Goal: Task Accomplishment & Management: Use online tool/utility

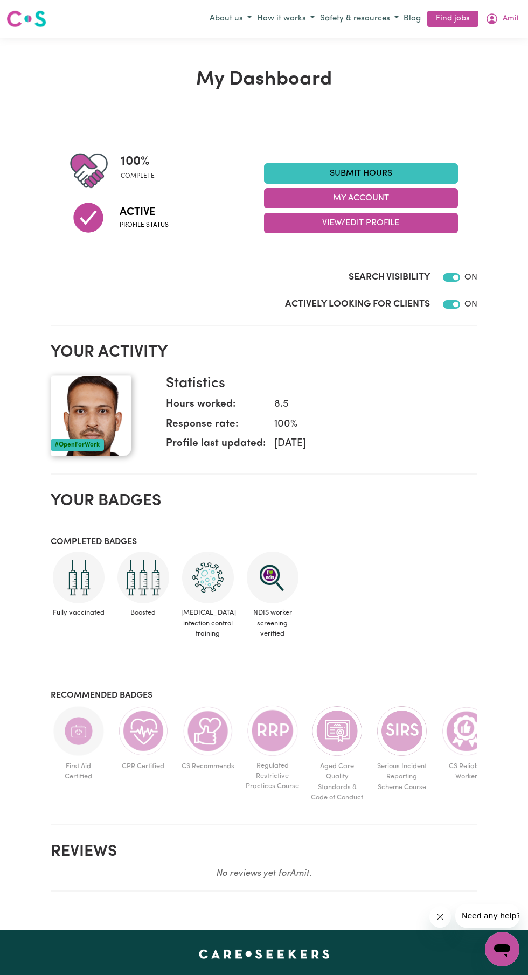
click at [451, 19] on link "Find jobs" at bounding box center [452, 19] width 51 height 17
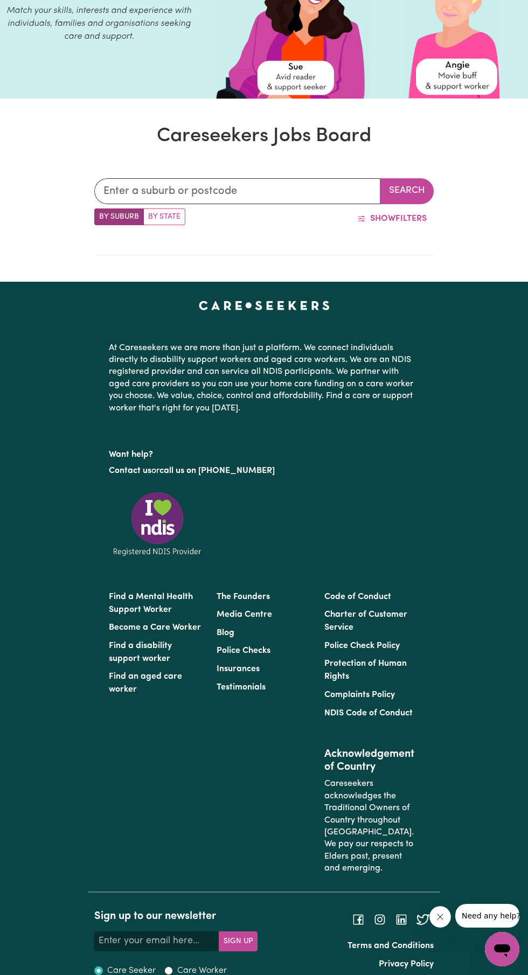
scroll to position [136, 0]
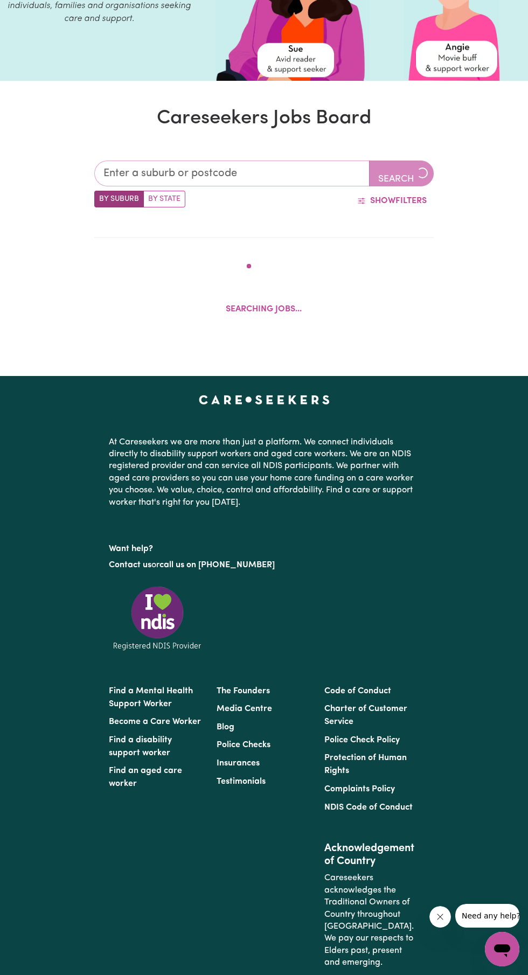
click at [273, 172] on input "text" at bounding box center [231, 174] width 275 height 26
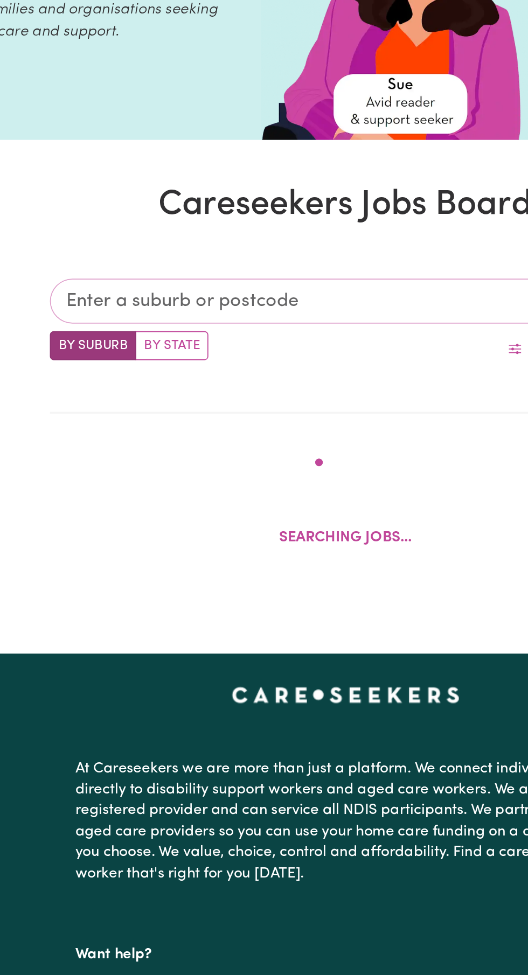
click at [235, 173] on input "text" at bounding box center [231, 174] width 275 height 26
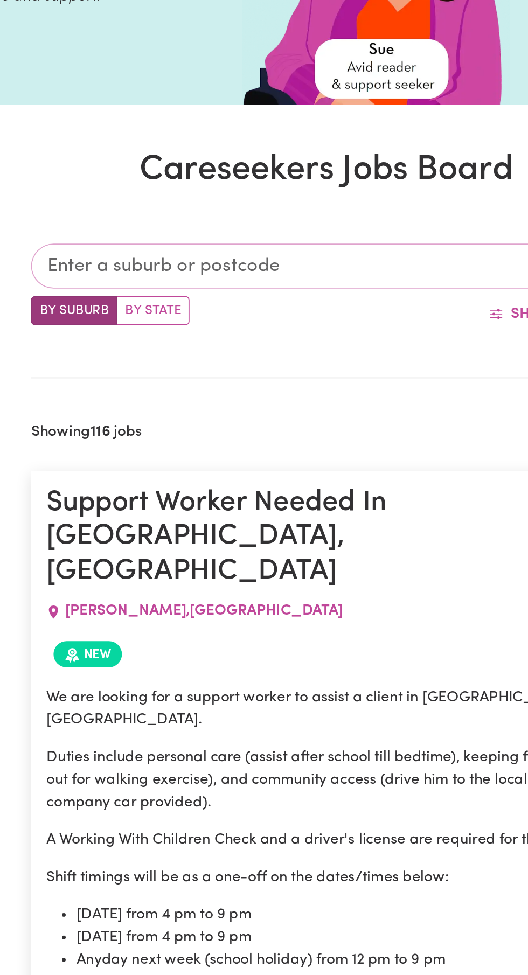
click at [270, 177] on input "text" at bounding box center [236, 174] width 285 height 26
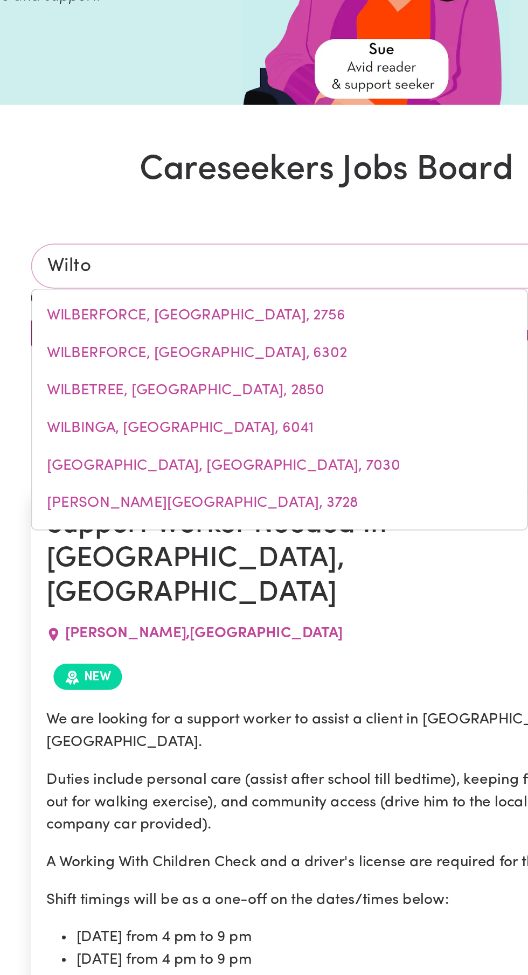
type input "Wilton"
type input "[GEOGRAPHIC_DATA], [GEOGRAPHIC_DATA], 2571"
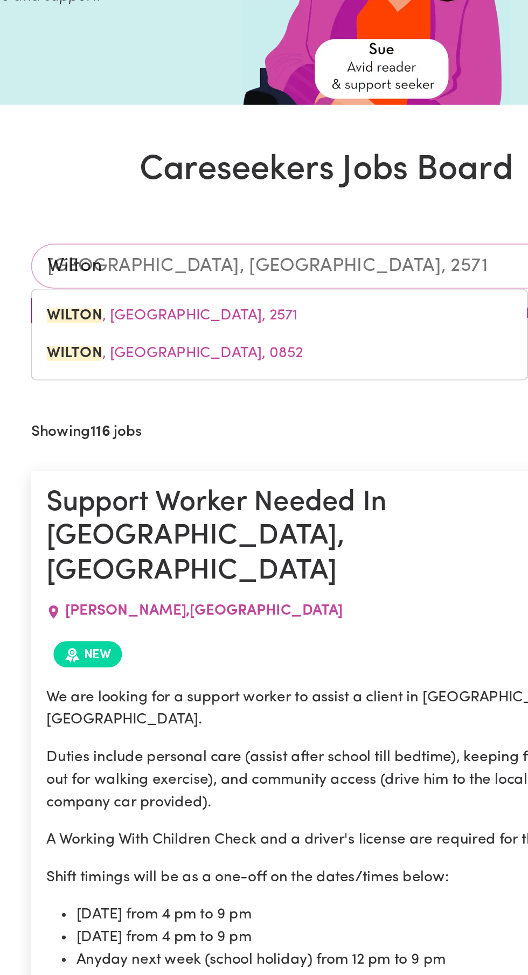
click at [244, 202] on link "[GEOGRAPHIC_DATA] , [GEOGRAPHIC_DATA], 2571" at bounding box center [237, 202] width 284 height 22
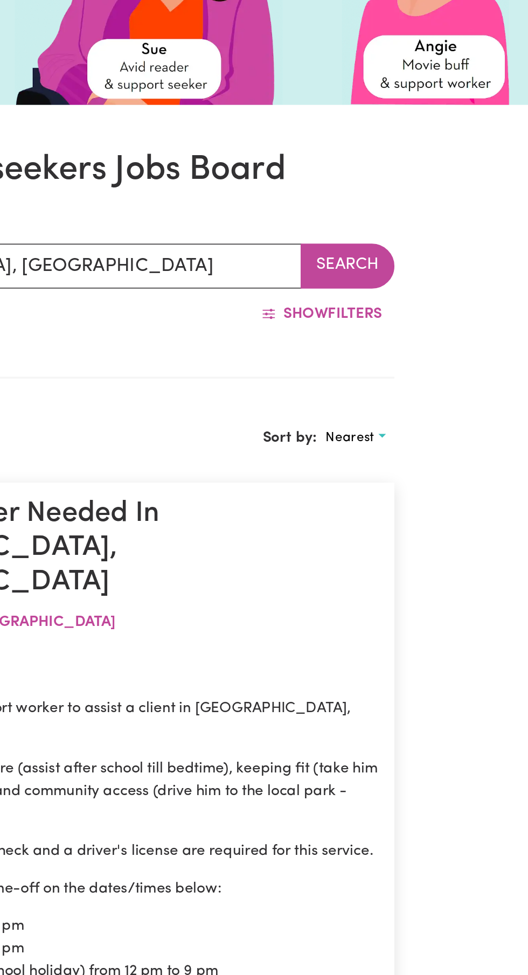
click at [410, 173] on button "Search" at bounding box center [407, 174] width 54 height 26
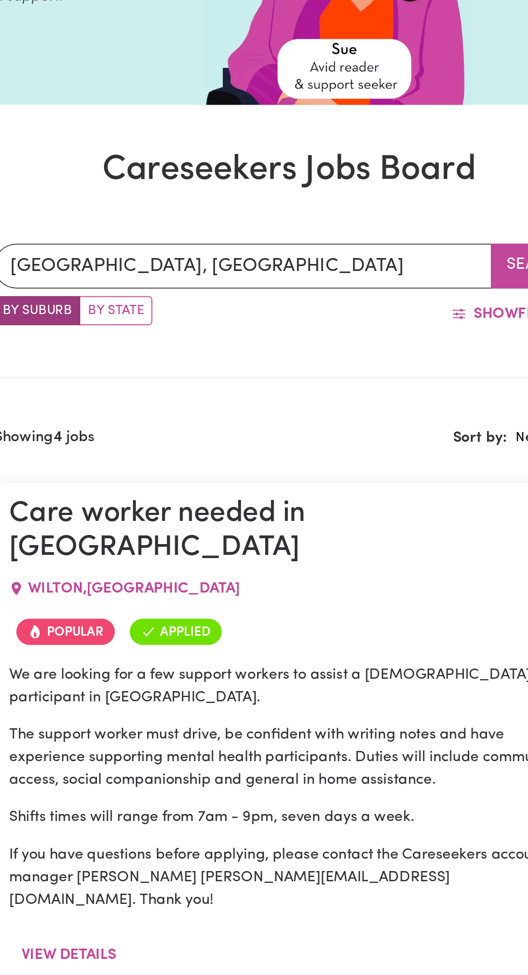
scroll to position [136, 0]
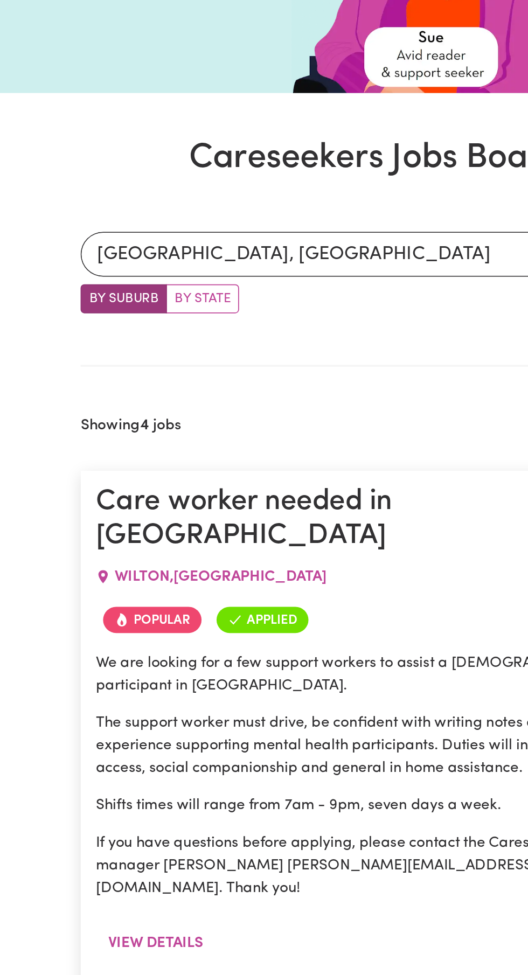
click at [154, 559] on button "View details" at bounding box center [137, 569] width 68 height 20
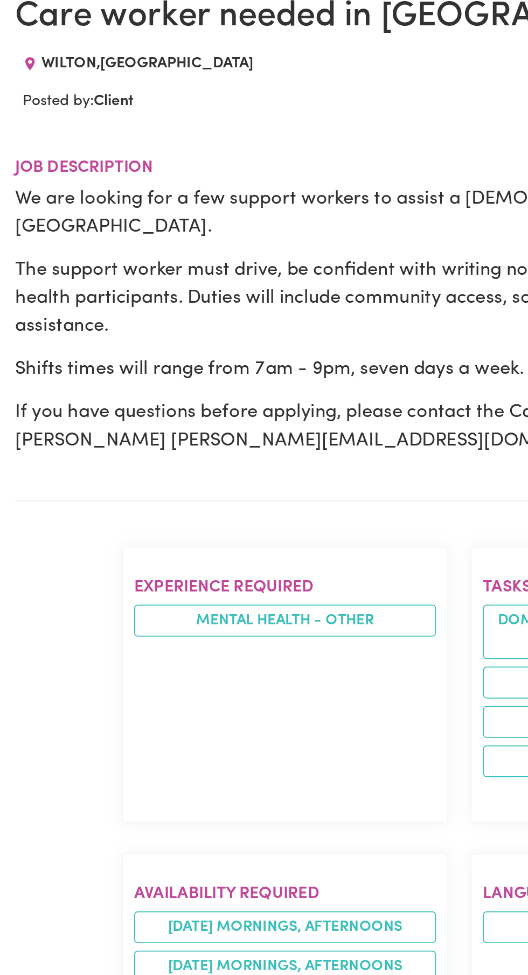
scroll to position [212, 0]
